Goal: Information Seeking & Learning: Learn about a topic

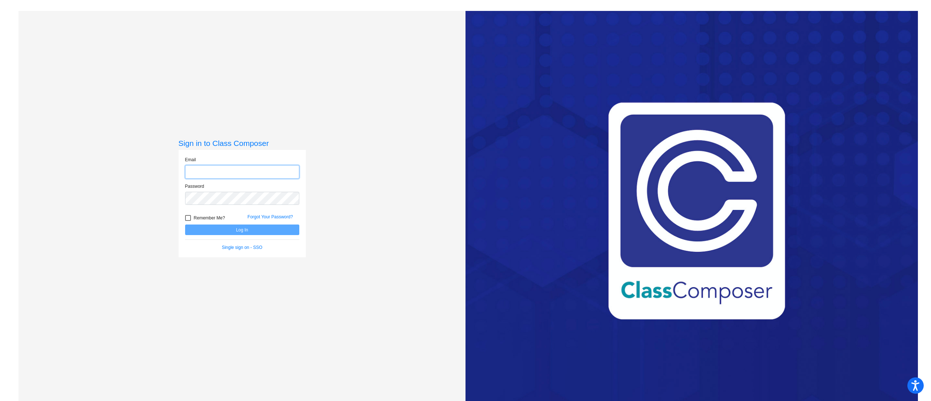
type input "[EMAIL_ADDRESS][PERSON_NAME][DOMAIN_NAME]"
click at [271, 229] on button "Log In" at bounding box center [242, 229] width 114 height 11
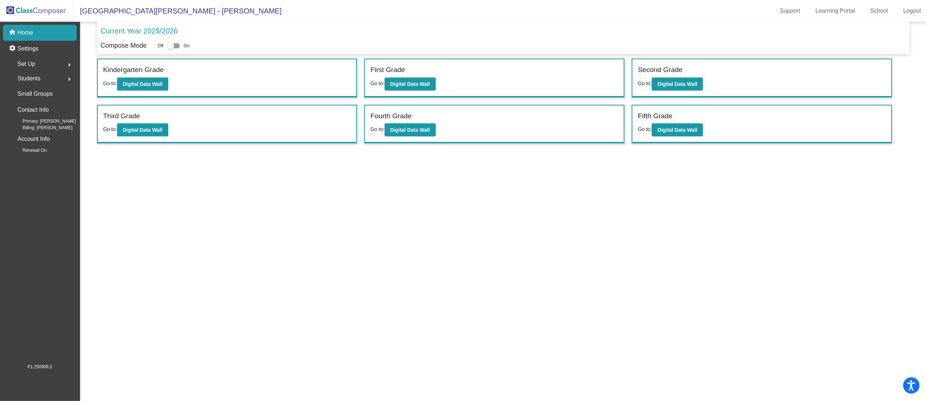
click at [161, 27] on p "Current Year 2025/2026" at bounding box center [139, 30] width 77 height 11
click at [675, 82] on b "Digital Data Wall" at bounding box center [678, 84] width 40 height 6
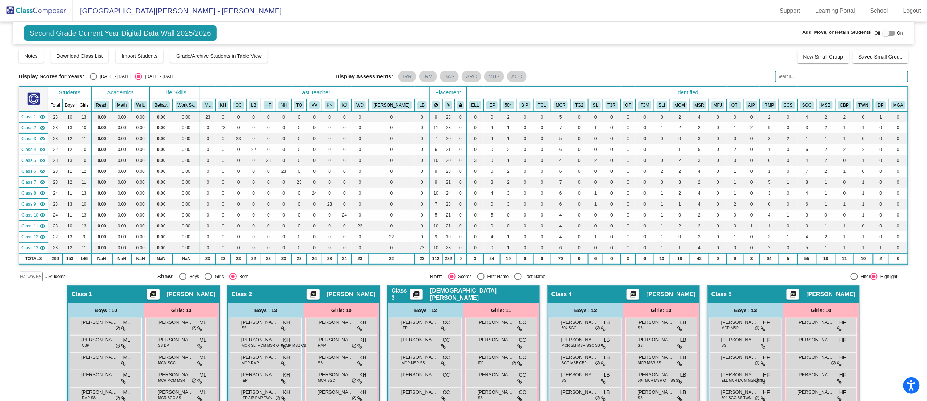
click at [92, 71] on div "Display Scores for Years: [DATE] - [DATE] [DATE] - [DATE] Display Assessments: …" at bounding box center [464, 77] width 890 height 12
click at [92, 76] on div "Select an option" at bounding box center [93, 76] width 7 height 7
click at [93, 80] on input "[DATE] - [DATE]" at bounding box center [93, 80] width 0 height 0
radio input "true"
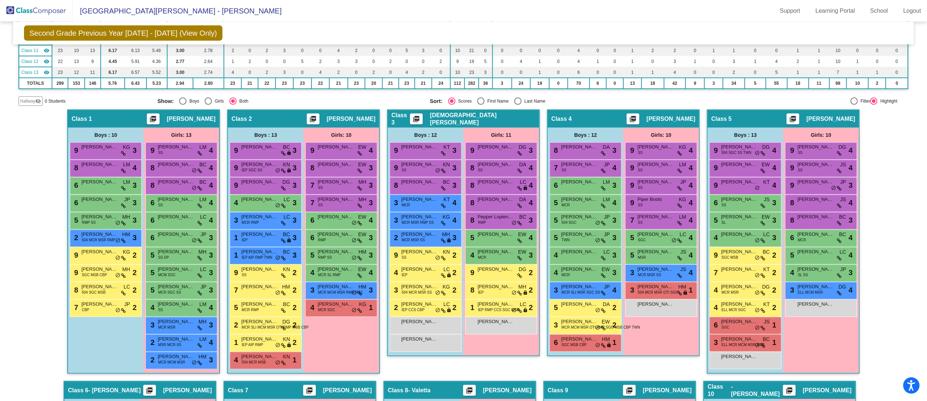
scroll to position [180, 0]
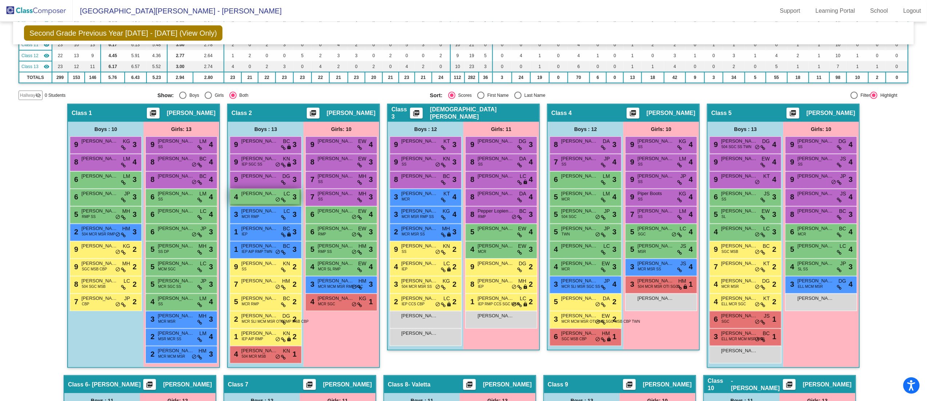
click at [294, 191] on span "3" at bounding box center [295, 196] width 4 height 11
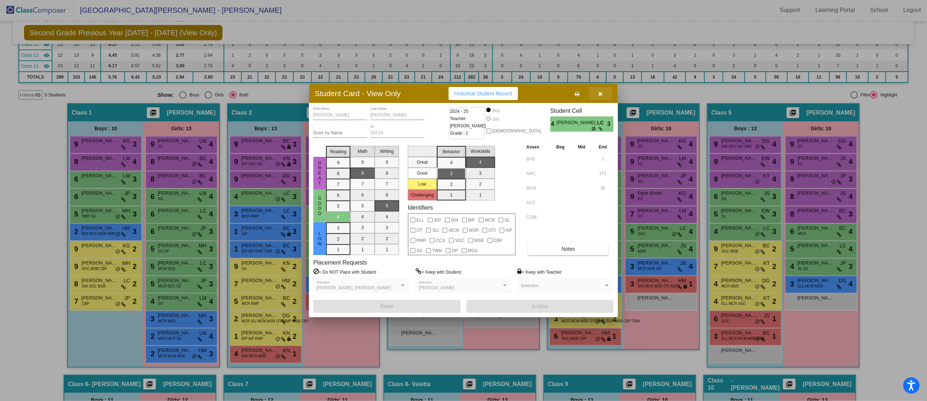
click at [600, 93] on icon "button" at bounding box center [601, 93] width 4 height 5
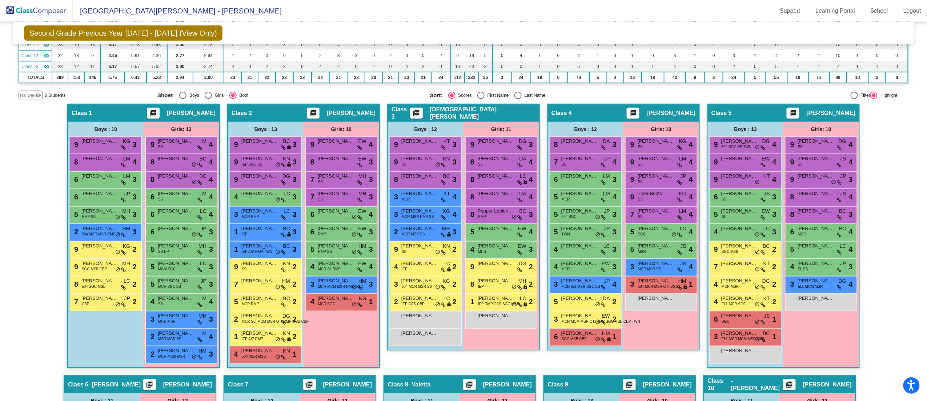
scroll to position [0, 0]
click at [259, 353] on span "504 MCR MSB" at bounding box center [254, 355] width 24 height 5
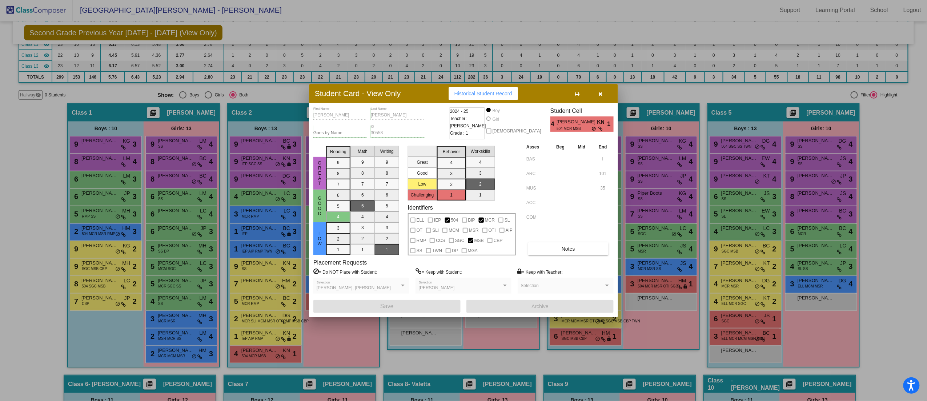
click at [599, 95] on icon "button" at bounding box center [601, 93] width 4 height 5
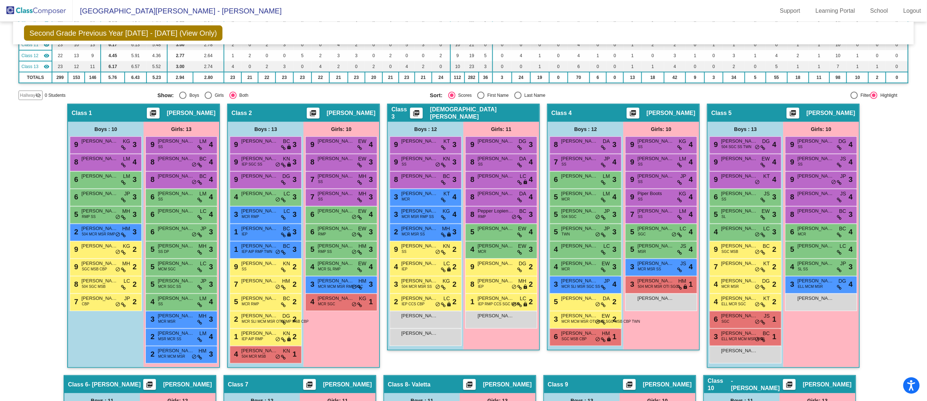
scroll to position [0, 0]
